Goal: Information Seeking & Learning: Learn about a topic

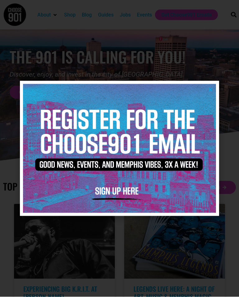
scroll to position [17, 0]
click at [211, 92] on icon "Close" at bounding box center [211, 89] width 5 height 5
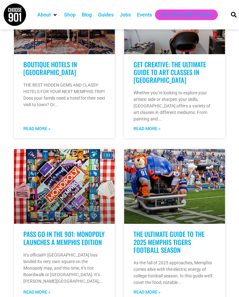
scroll to position [419, 0]
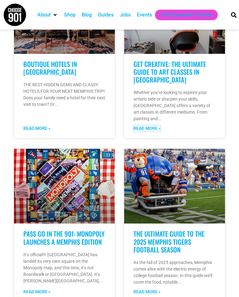
click at [149, 125] on link "Read More »" at bounding box center [147, 128] width 27 height 7
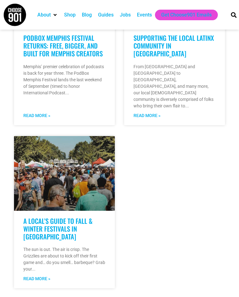
scroll to position [779, 0]
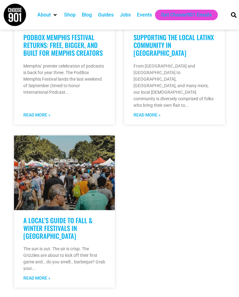
click at [60, 216] on link "A Local’s Guide to Fall & Winter Festivals in Memphis" at bounding box center [57, 228] width 69 height 25
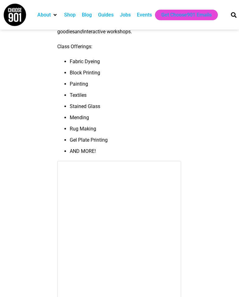
scroll to position [4164, 0]
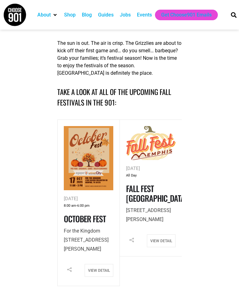
scroll to position [186, 0]
click at [144, 182] on link "Fall Fest Memphis" at bounding box center [156, 193] width 61 height 22
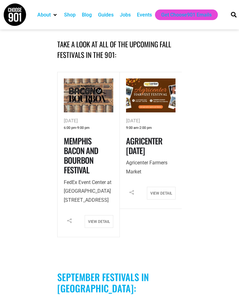
scroll to position [232, 0]
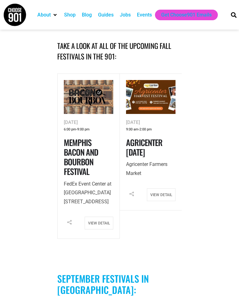
click at [126, 189] on div "Facebook Twitter Email View Detail" at bounding box center [151, 197] width 50 height 16
click at [164, 189] on link "View Detail" at bounding box center [161, 195] width 29 height 13
click at [144, 137] on link "Agricenter Harvest Festival" at bounding box center [144, 148] width 36 height 22
click at [162, 189] on link "View Detail" at bounding box center [161, 195] width 29 height 13
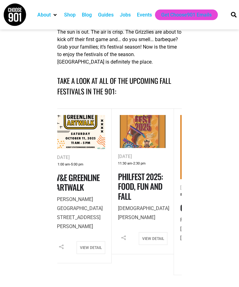
scroll to position [197, 0]
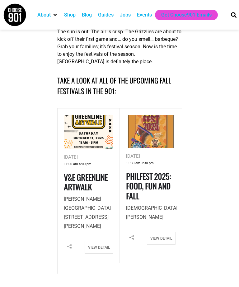
click at [144, 173] on link "PhilFest 2025: Food, Fun and Fall" at bounding box center [148, 185] width 45 height 31
click at [143, 170] on link "PhilFest 2025: Food, Fun and Fall" at bounding box center [148, 185] width 45 height 31
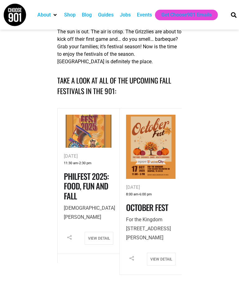
click at [98, 232] on div "Facebook Twitter Email View Detail" at bounding box center [89, 240] width 50 height 16
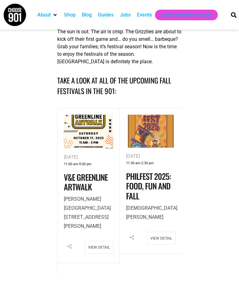
click at [145, 170] on link "PhilFest 2025: Food, Fun and Fall" at bounding box center [148, 185] width 45 height 31
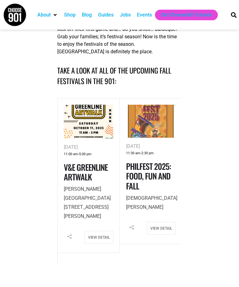
click at [92, 151] on span "5:00 pm" at bounding box center [85, 154] width 12 height 7
click at [87, 161] on link "V&E Greenline Artwalk" at bounding box center [86, 172] width 44 height 22
click at [58, 154] on div "Oct 11, 2025 10:00 am - 2:00 pm Fall Fetch Fest at Overton Bark Overton Bark Pa…" at bounding box center [26, 180] width 63 height 165
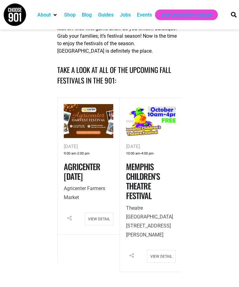
scroll to position [208, 0]
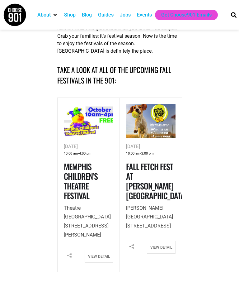
click at [84, 162] on link "Memphis Children’s Theatre Festival" at bounding box center [81, 181] width 34 height 41
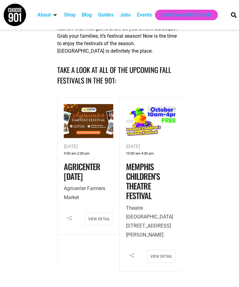
click at [148, 163] on link "Memphis Children’s Theatre Festival" at bounding box center [143, 181] width 34 height 41
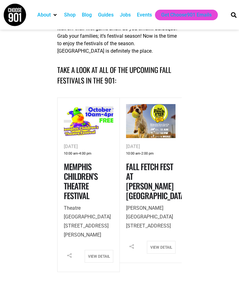
click at [86, 164] on link "Memphis Children’s Theatre Festival" at bounding box center [81, 181] width 34 height 41
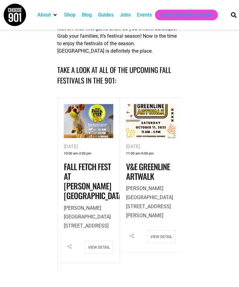
scroll to position [218, 0]
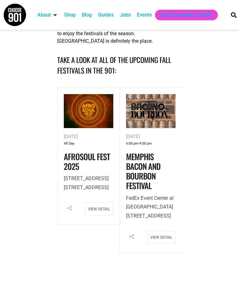
click at [15, 17] on img at bounding box center [14, 14] width 23 height 23
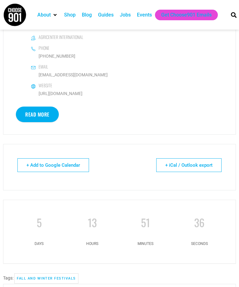
scroll to position [453, 0]
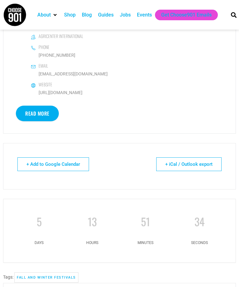
click at [37, 114] on link "Read More" at bounding box center [37, 114] width 43 height 16
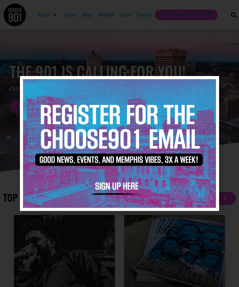
click at [212, 83] on icon "Close" at bounding box center [211, 84] width 5 height 5
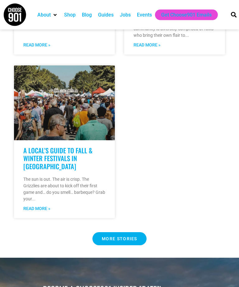
scroll to position [844, 0]
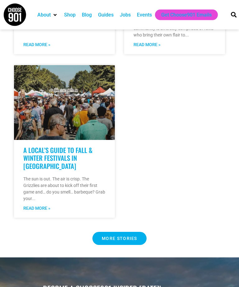
click at [116, 237] on span "MORE STORIES" at bounding box center [120, 239] width 36 height 4
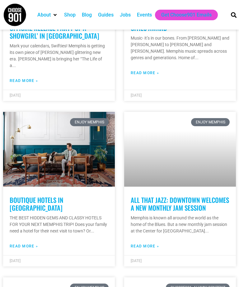
scroll to position [1199, 0]
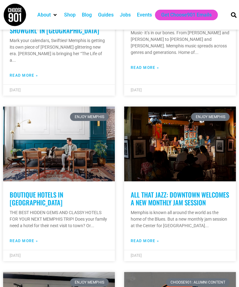
click at [166, 190] on link "All That Jazz: Downtown Welcomes a New Monthly Jam Session" at bounding box center [180, 198] width 98 height 17
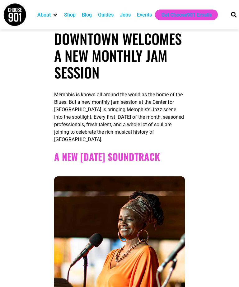
scroll to position [132, 0]
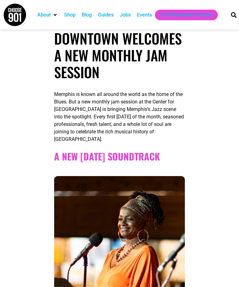
click at [116, 158] on strong "A New [DATE] Soundtrack" at bounding box center [107, 156] width 106 height 14
click at [109, 153] on strong "A New [DATE] Soundtrack" at bounding box center [107, 156] width 106 height 14
click at [114, 157] on strong "A New [DATE] Soundtrack" at bounding box center [107, 156] width 106 height 14
click at [143, 58] on h1 "All That Jazz: Downtown Welcomes a New Monthly Jam Session" at bounding box center [119, 46] width 131 height 67
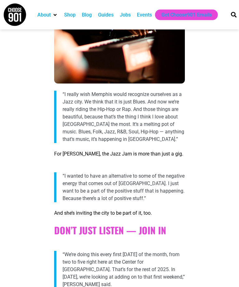
scroll to position [1771, 0]
